Goal: Transaction & Acquisition: Purchase product/service

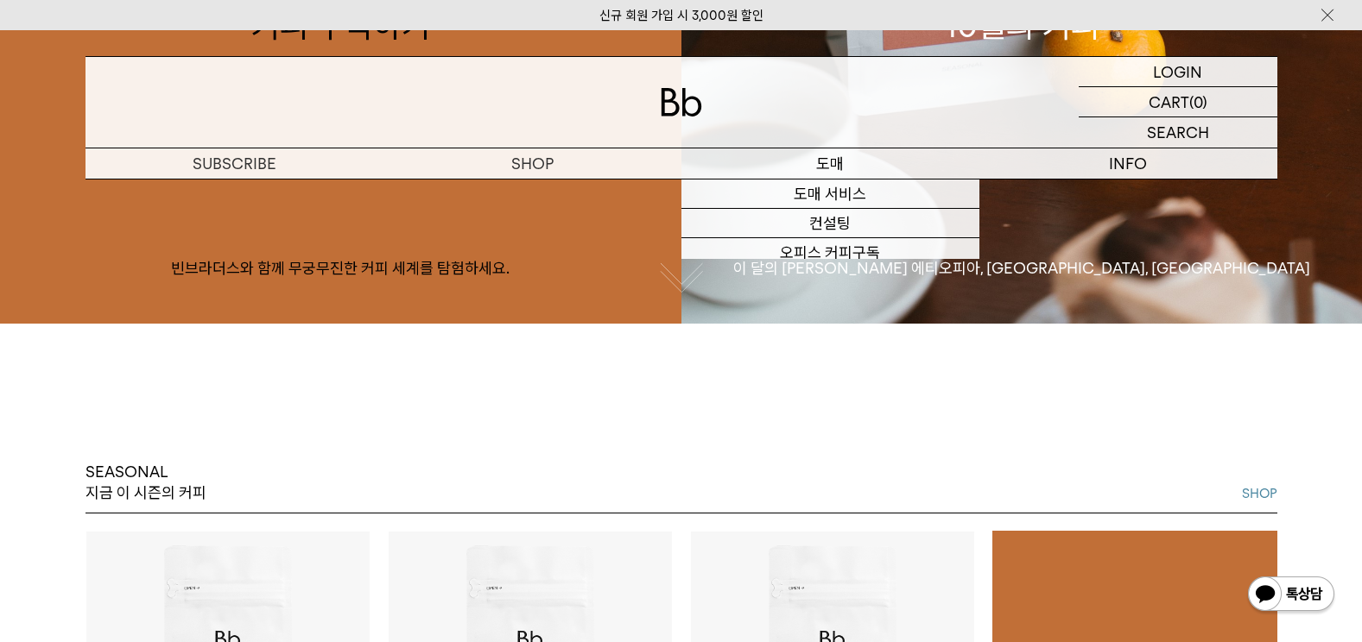
scroll to position [345, 0]
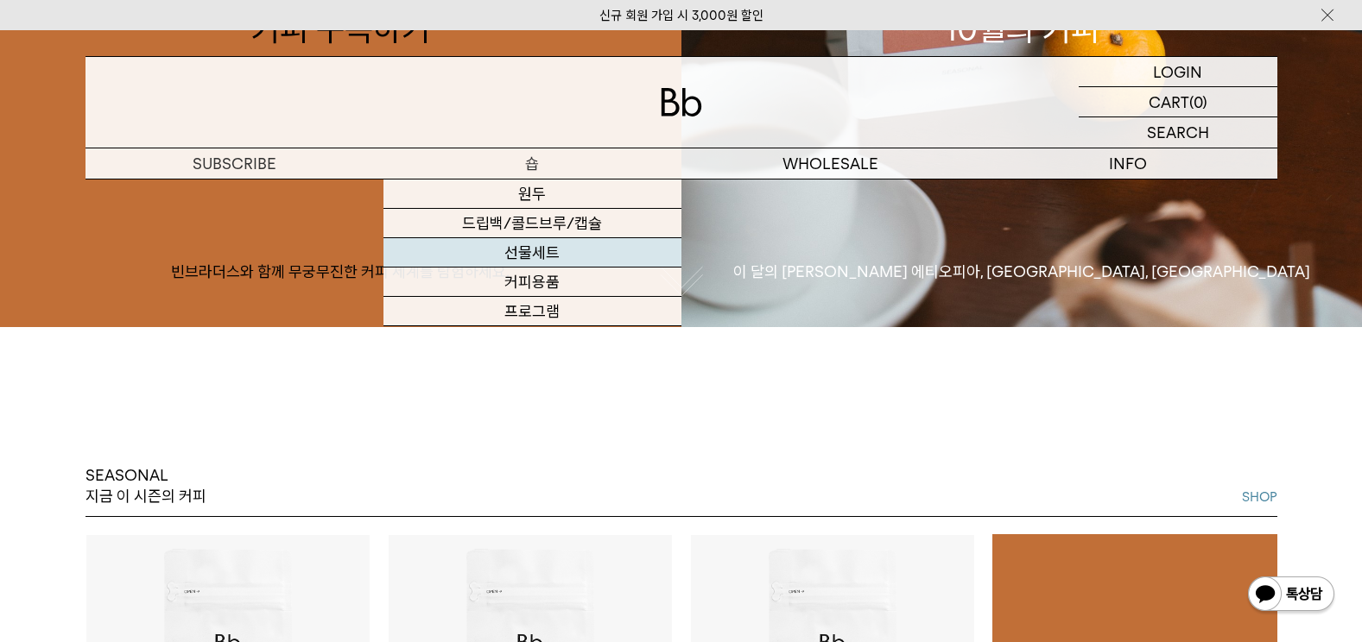
click at [544, 259] on link "선물세트" at bounding box center [532, 252] width 298 height 29
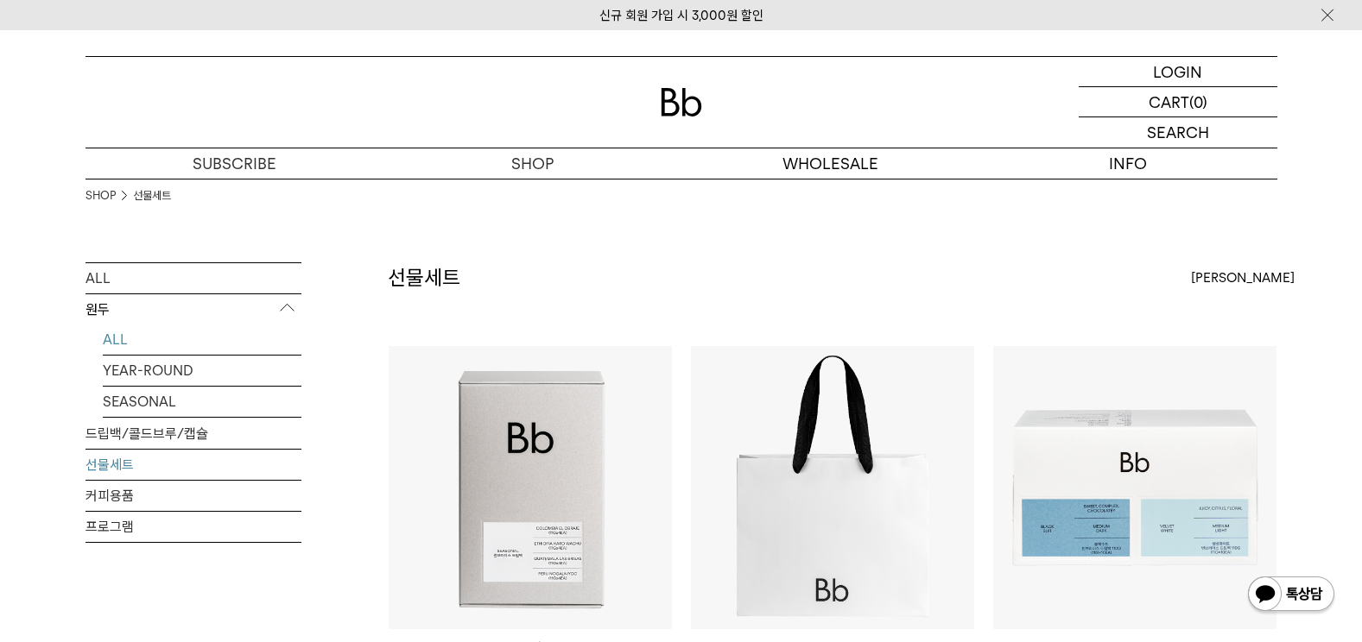
click at [165, 334] on link "ALL" at bounding box center [202, 340] width 199 height 30
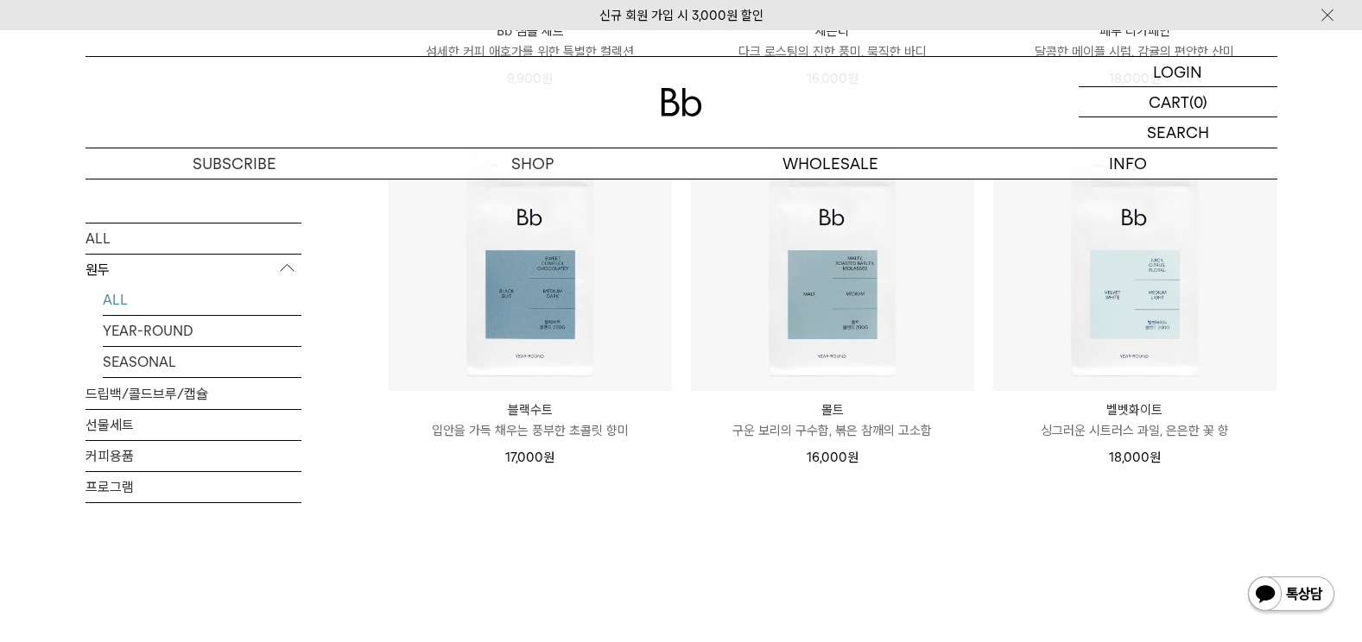
scroll to position [1030, 0]
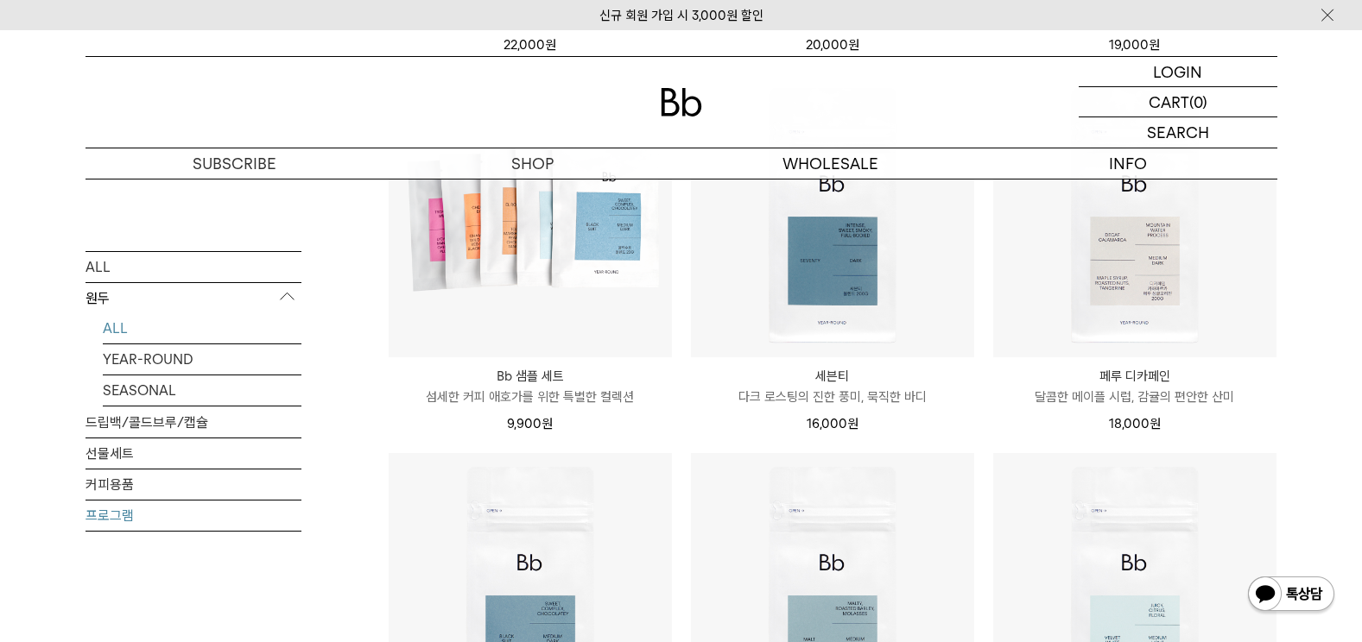
click at [129, 518] on link "프로그램" at bounding box center [193, 515] width 216 height 30
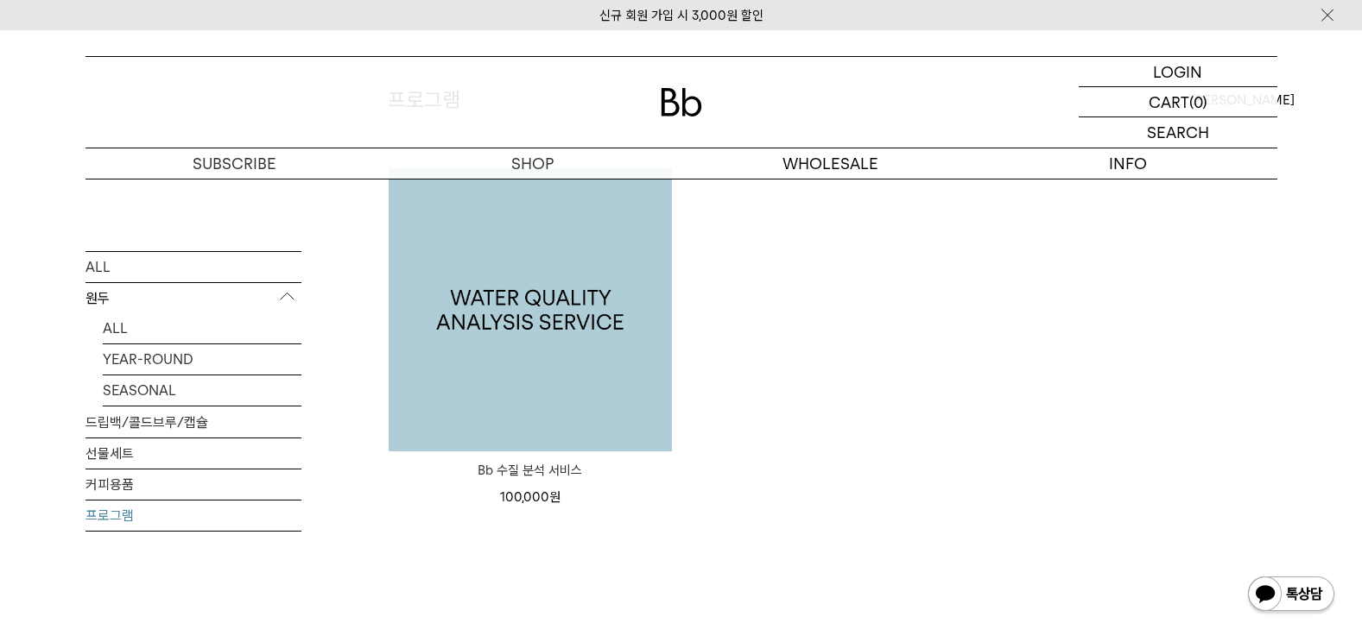
scroll to position [173, 0]
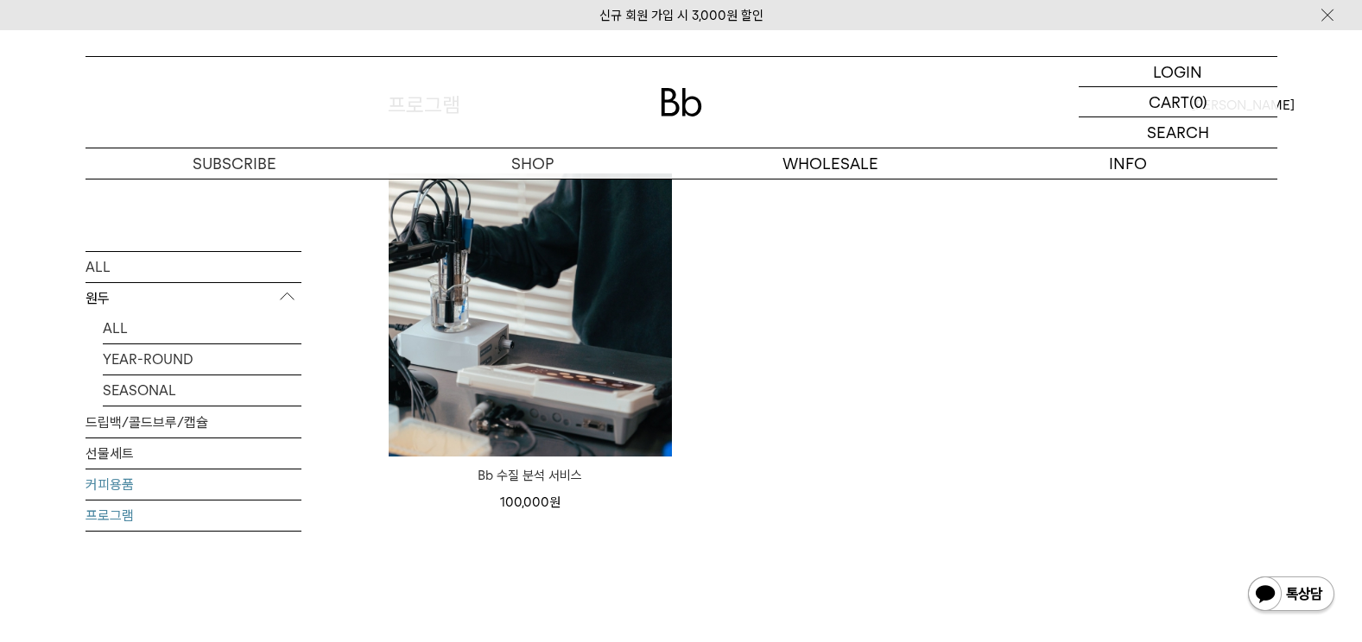
click at [157, 484] on link "커피용품" at bounding box center [193, 484] width 216 height 30
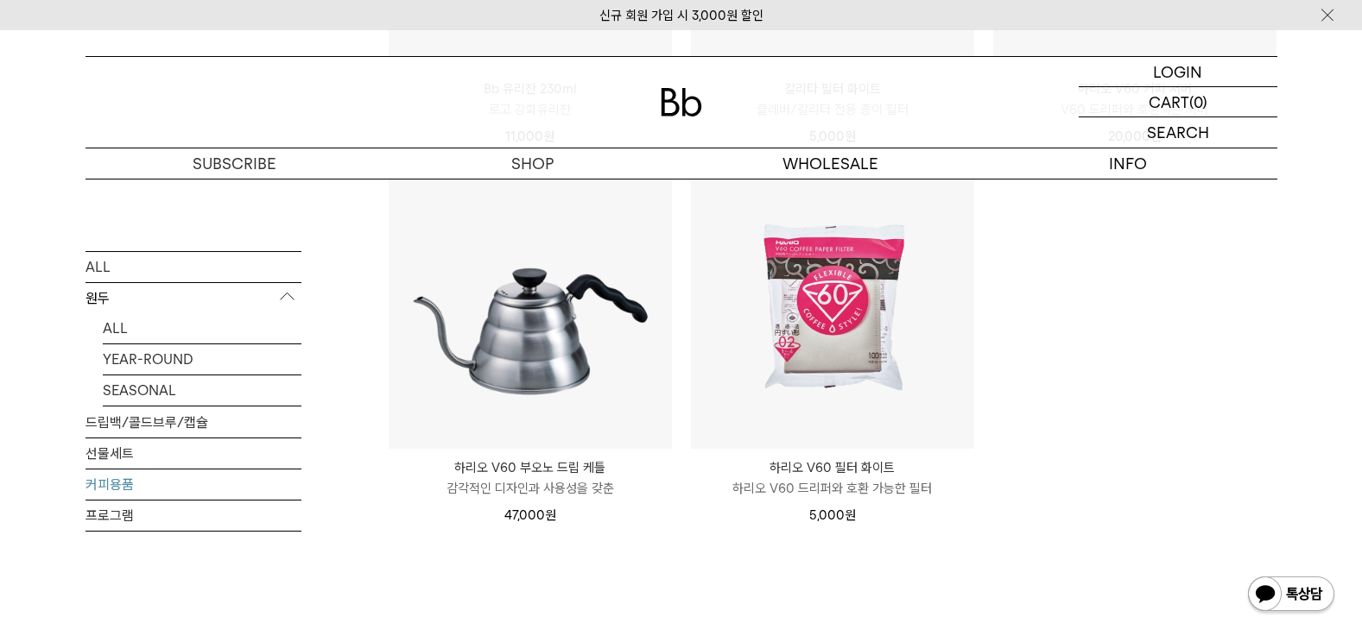
scroll to position [518, 0]
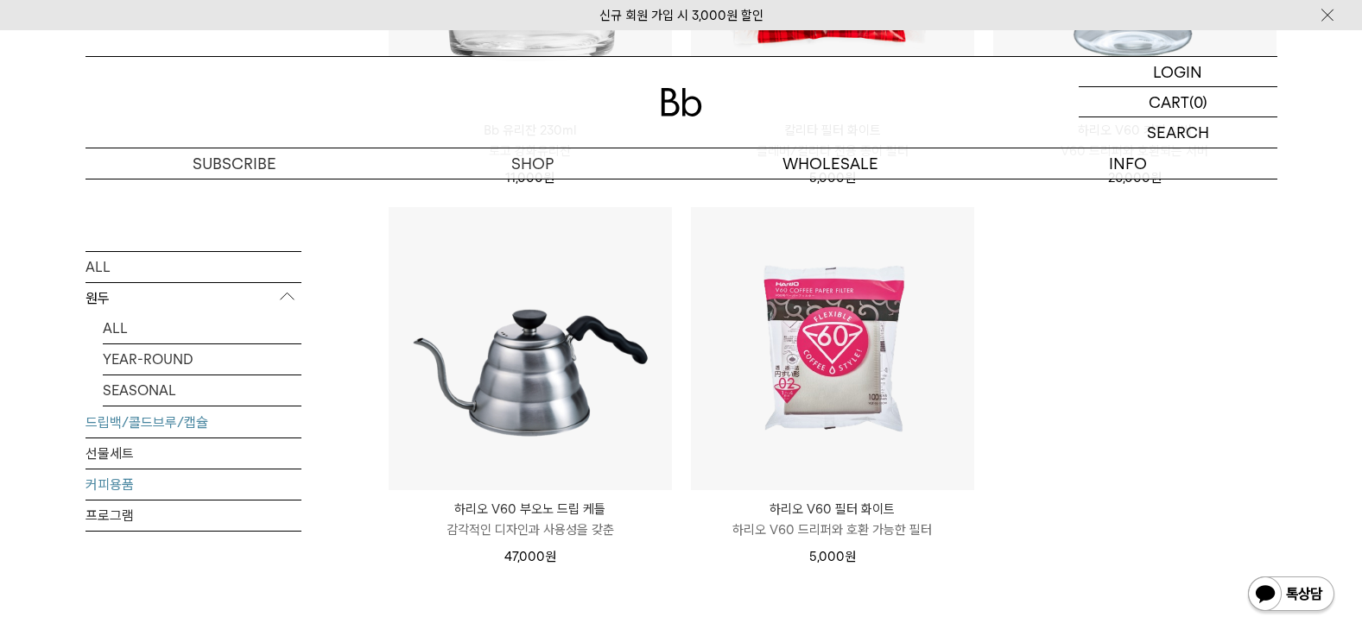
click at [162, 428] on link "드립백/콜드브루/캡슐" at bounding box center [193, 422] width 216 height 30
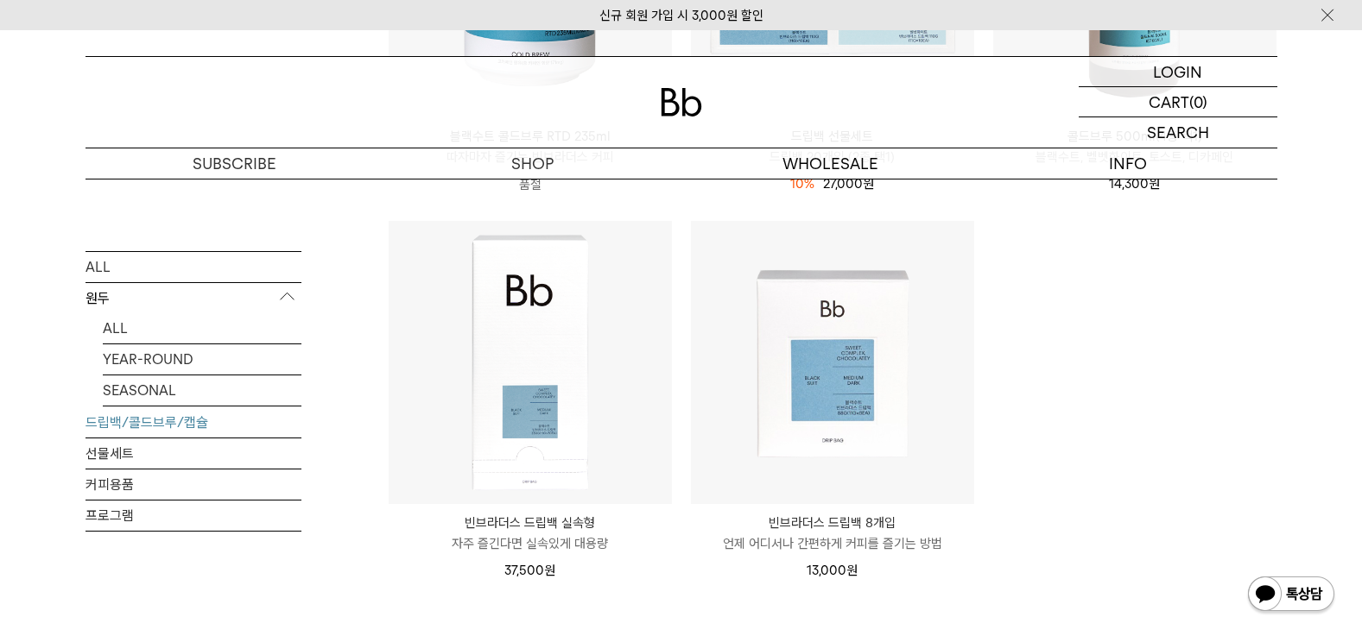
scroll to position [950, 0]
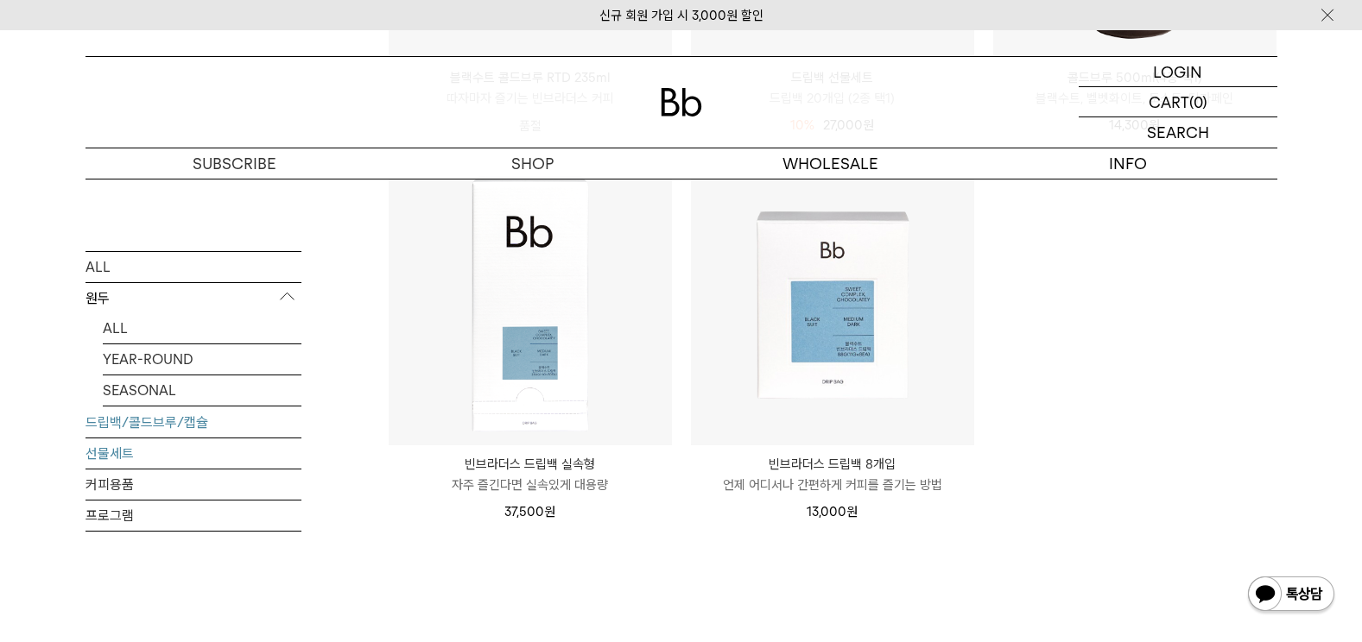
click at [165, 451] on link "선물세트" at bounding box center [193, 453] width 216 height 30
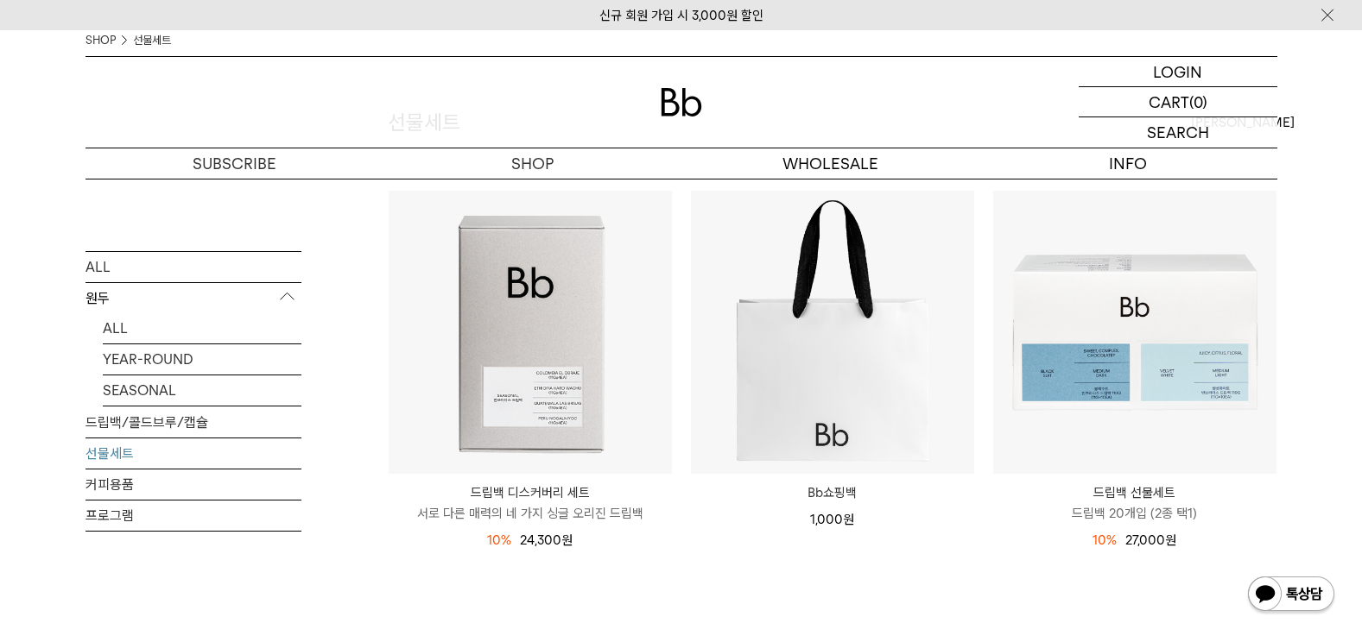
scroll to position [173, 0]
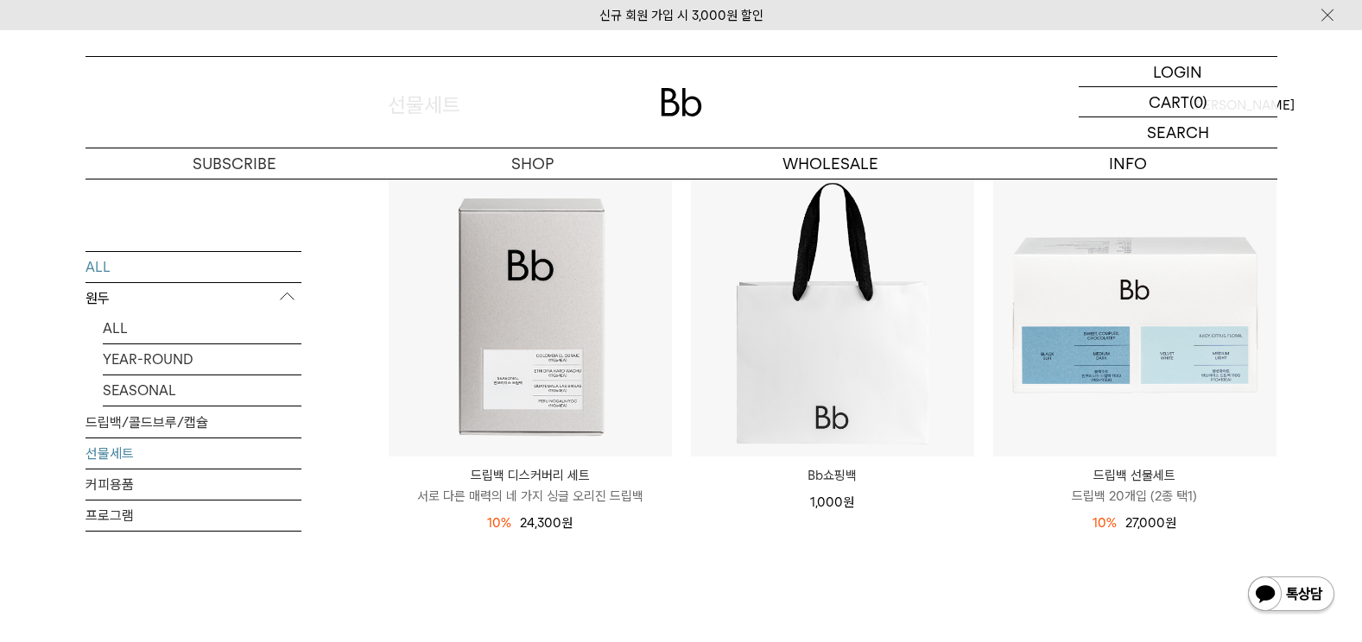
click at [85, 267] on link "ALL" at bounding box center [193, 266] width 216 height 30
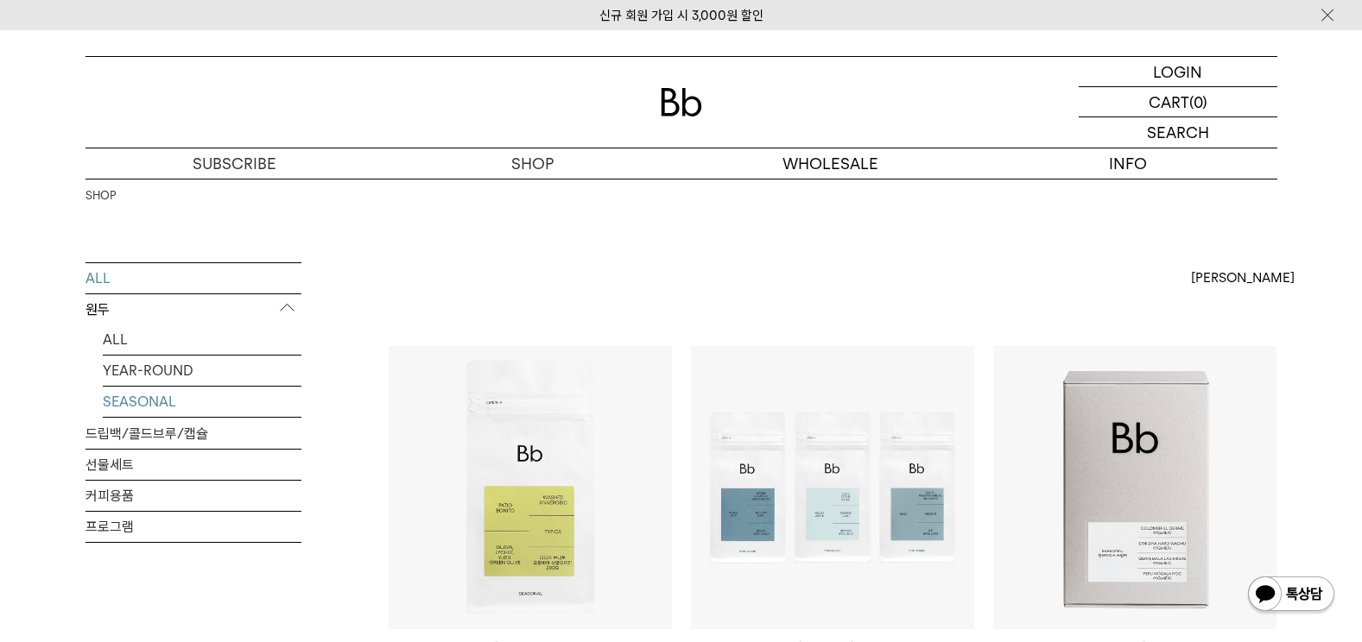
click at [138, 408] on link "SEASONAL" at bounding box center [202, 402] width 199 height 30
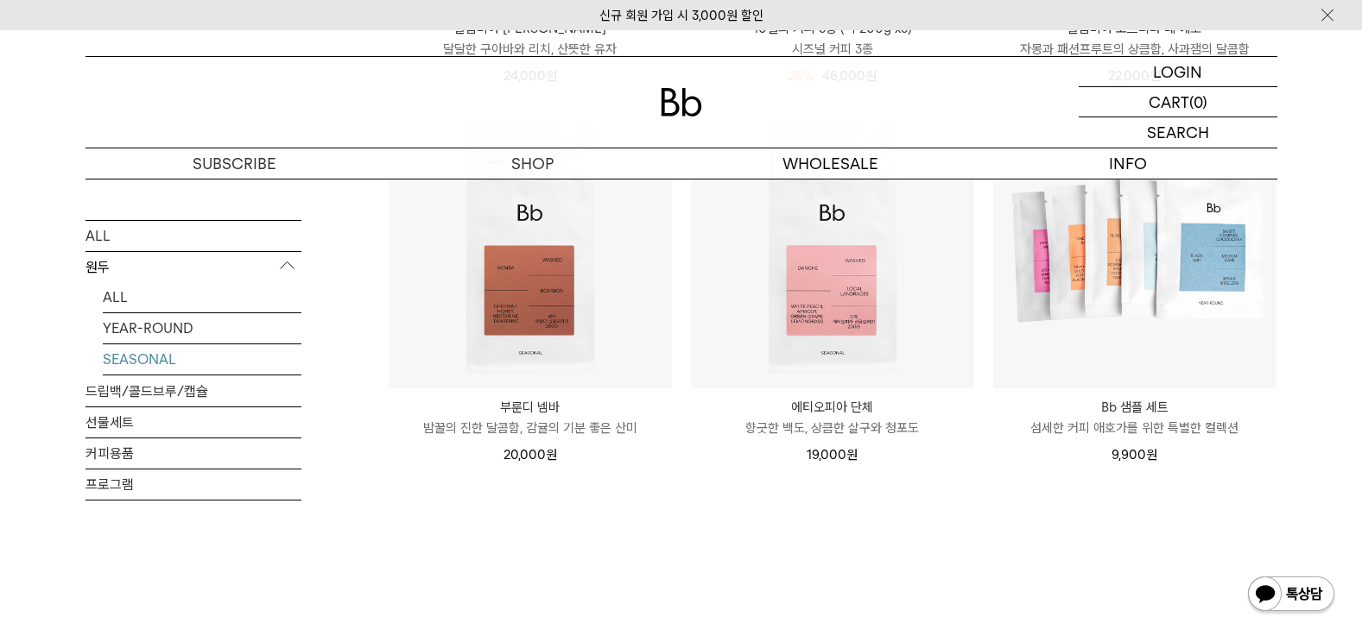
scroll to position [604, 0]
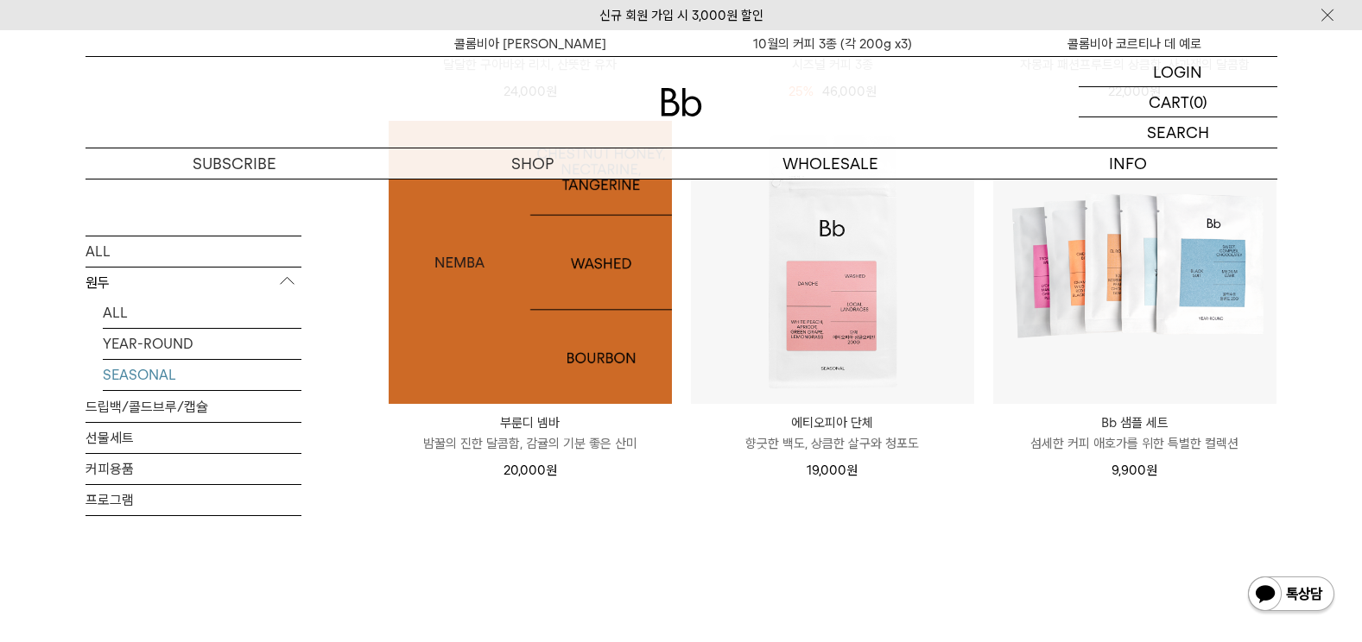
click at [545, 338] on img at bounding box center [530, 262] width 283 height 283
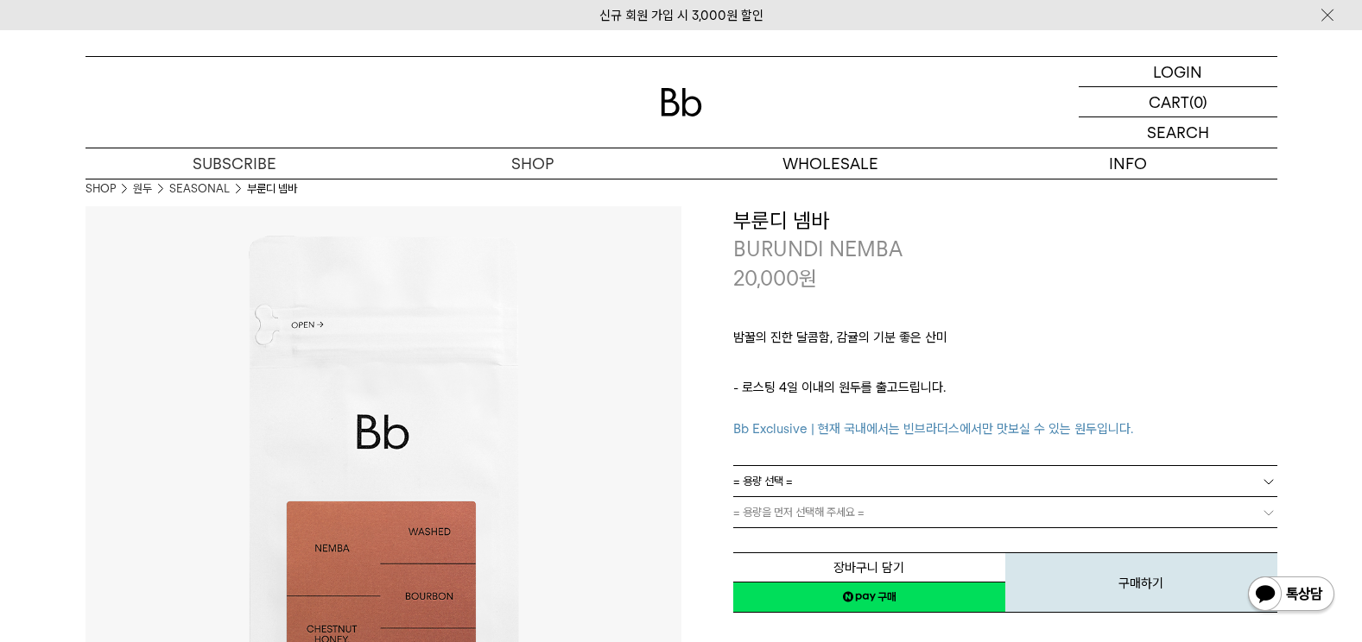
scroll to position [86, 0]
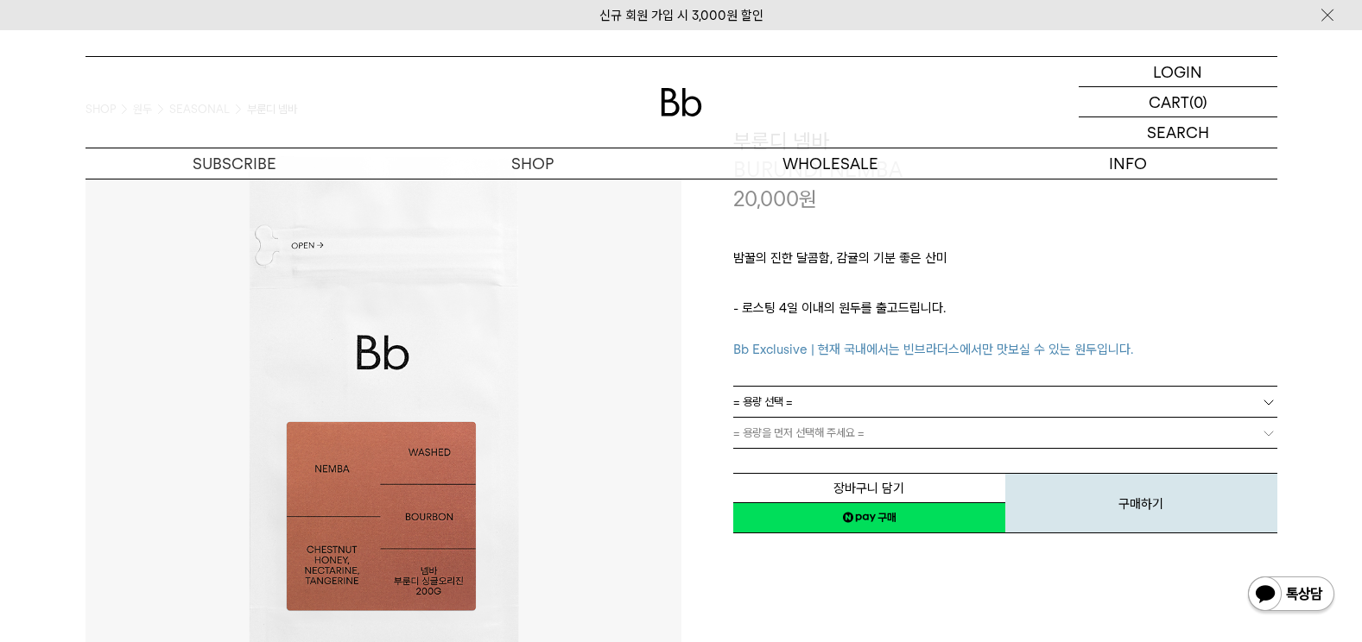
click at [838, 409] on link "= 용량 선택 =" at bounding box center [1005, 402] width 544 height 30
click at [774, 462] on li "600g" at bounding box center [1013, 464] width 527 height 31
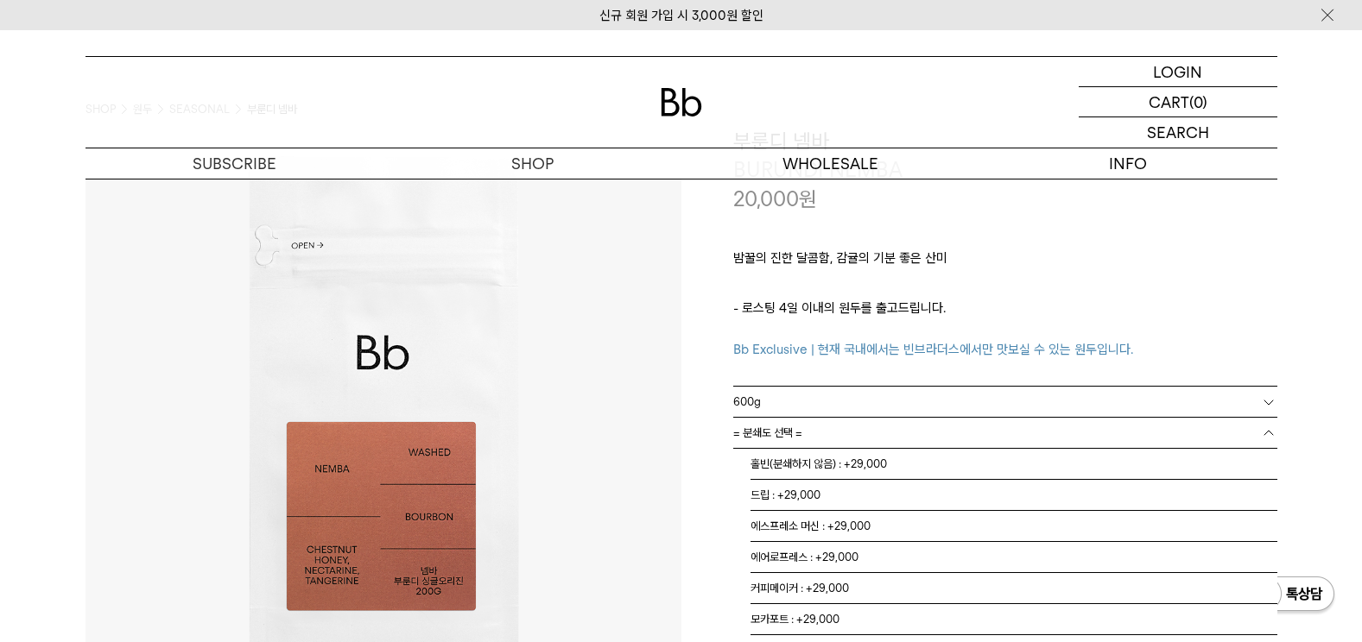
click at [790, 435] on span "= 분쇄도 선택 =" at bounding box center [767, 433] width 69 height 30
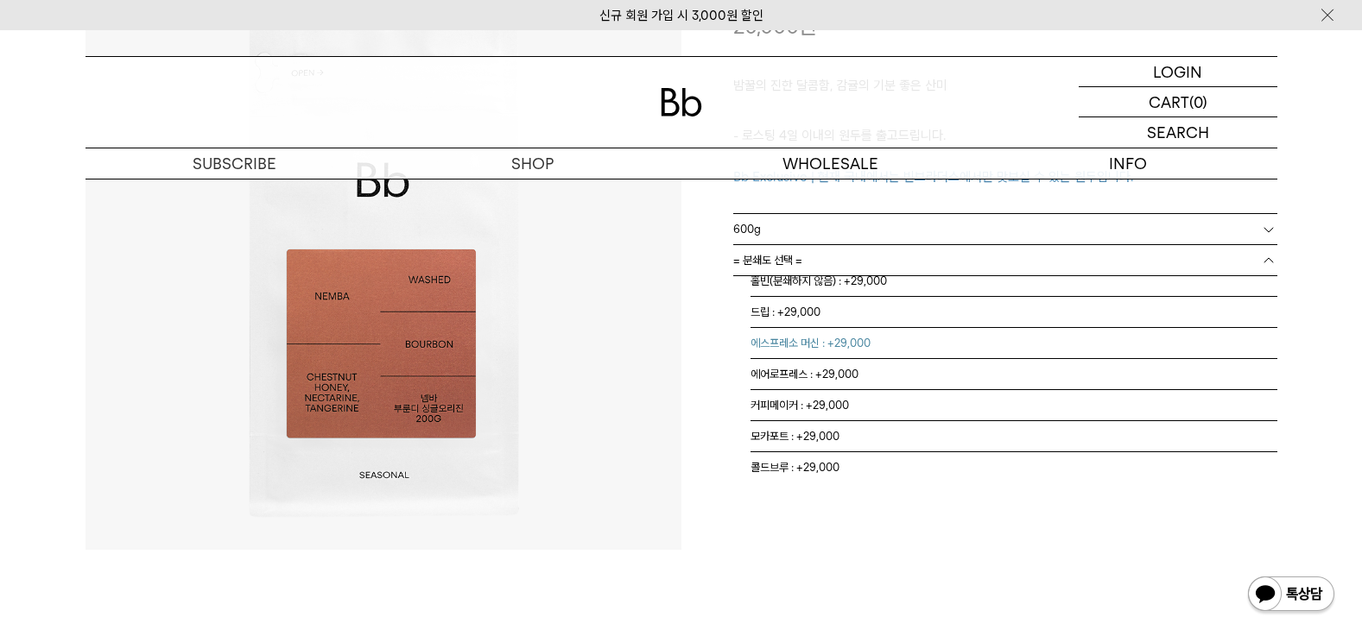
scroll to position [0, 0]
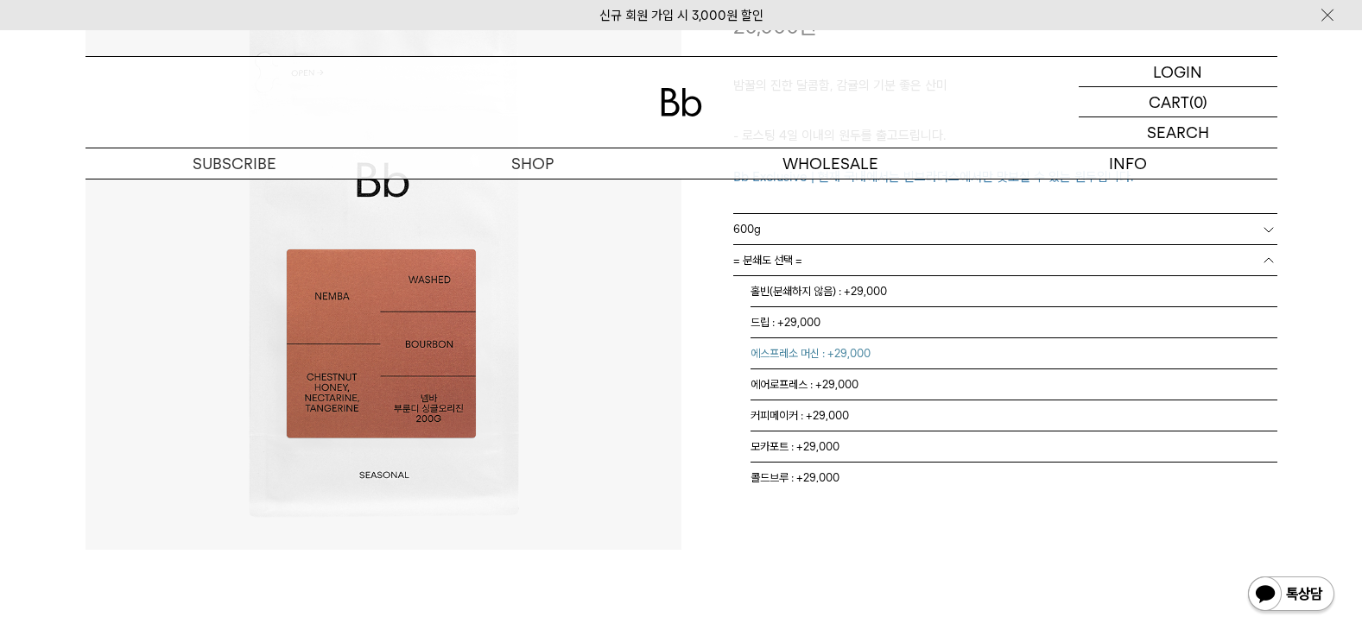
click at [797, 351] on li "에스프레소 머신 : +29,000" at bounding box center [1013, 353] width 527 height 31
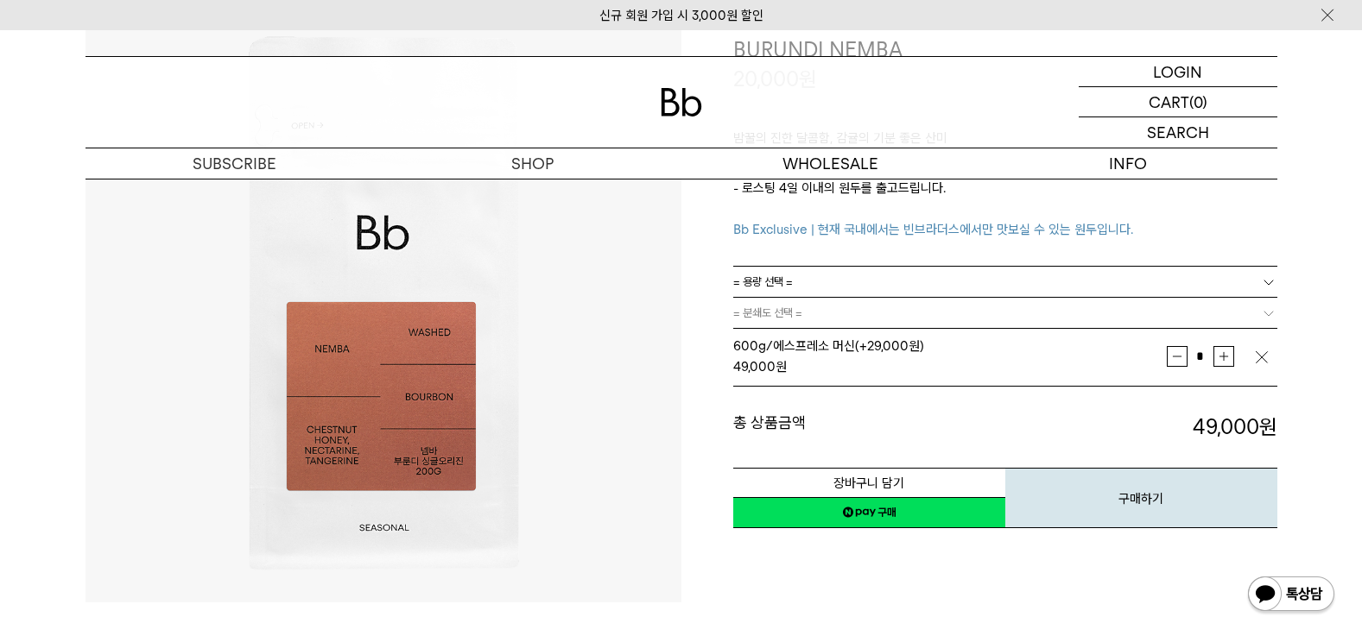
scroll to position [173, 0]
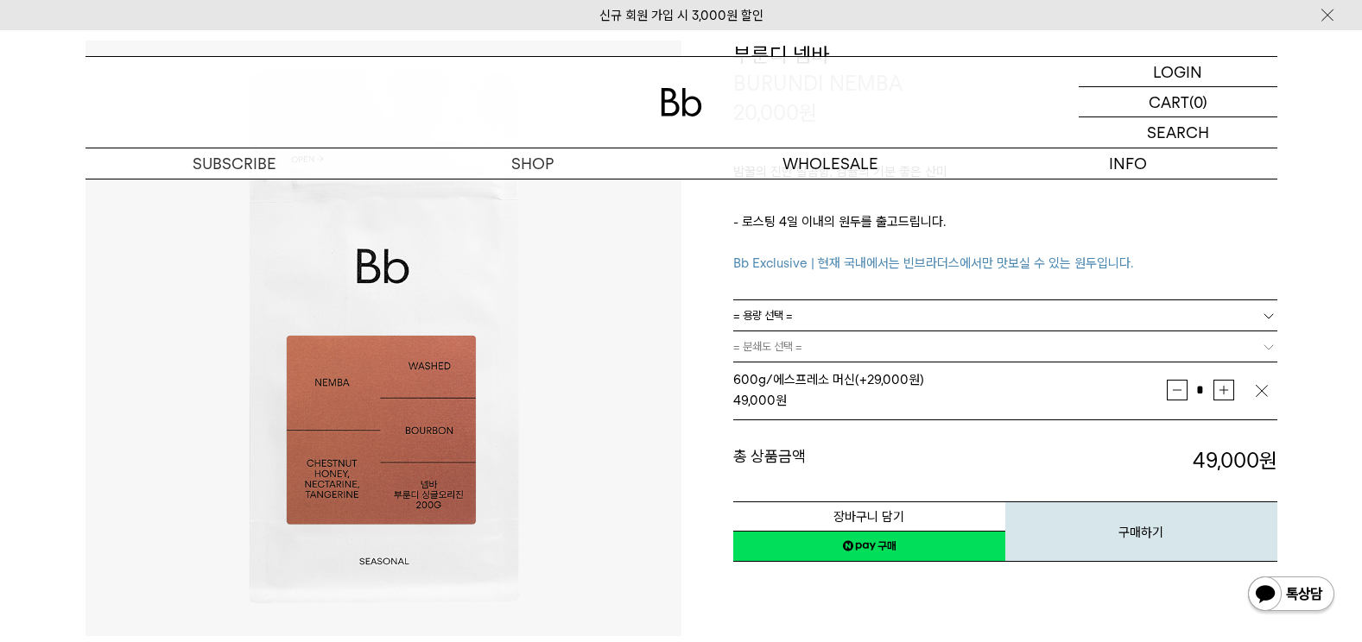
click at [1261, 308] on link "= 용량 선택 =" at bounding box center [1005, 315] width 544 height 30
click at [1261, 307] on link "= 용량 선택 =" at bounding box center [1005, 315] width 544 height 30
click at [1261, 307] on b at bounding box center [1268, 315] width 17 height 17
click at [1261, 307] on link "= 용량 선택 =" at bounding box center [1005, 315] width 544 height 30
